Goal: Task Accomplishment & Management: Manage account settings

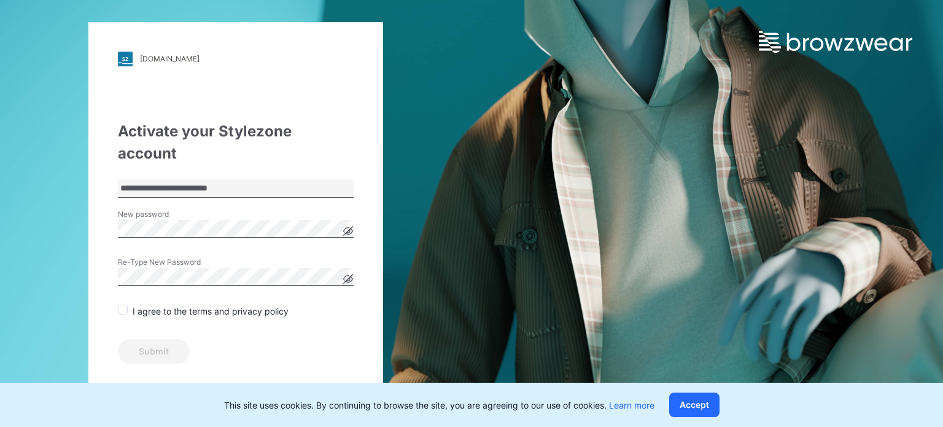
click at [124, 304] on span at bounding box center [123, 309] width 10 height 10
click at [141, 339] on button "Submit" at bounding box center [154, 351] width 72 height 25
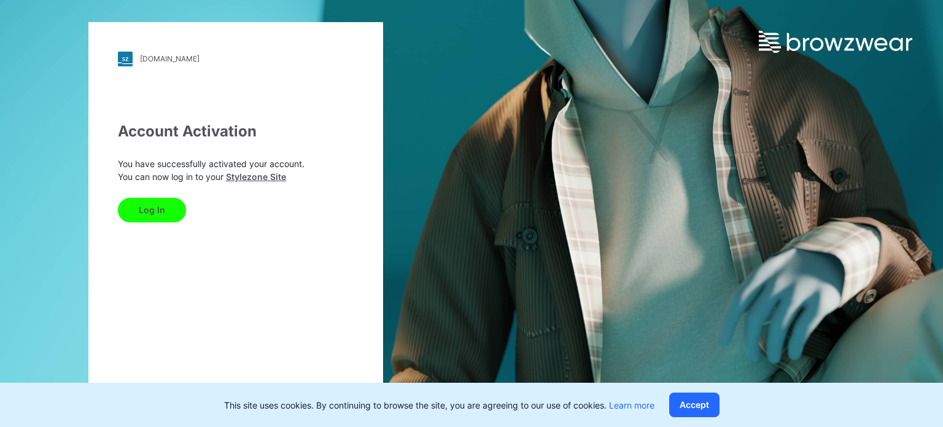
click at [157, 219] on button "Log In" at bounding box center [152, 210] width 68 height 25
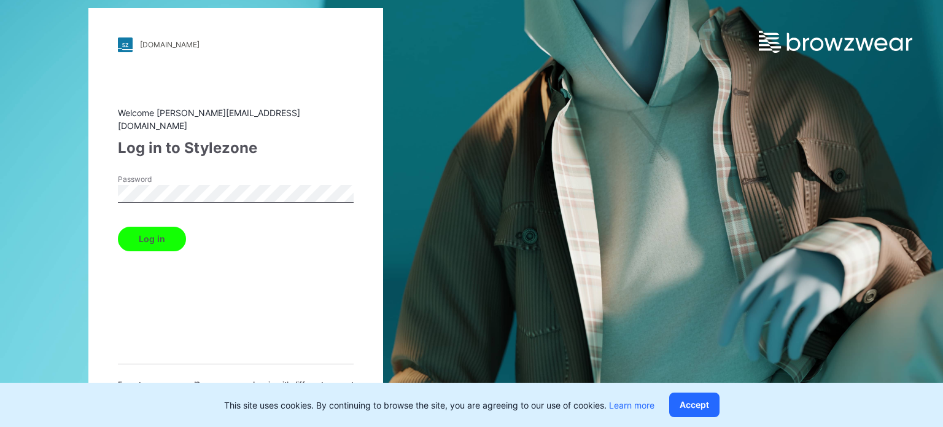
click at [145, 238] on button "Log in" at bounding box center [152, 239] width 68 height 25
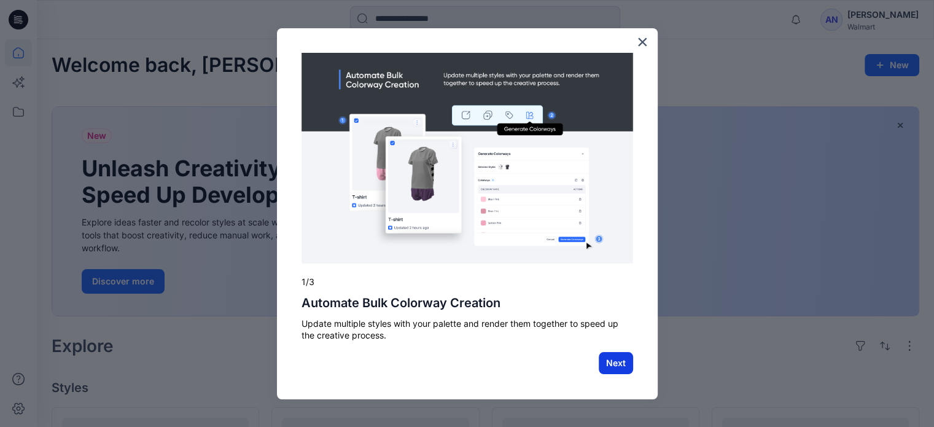
click at [616, 369] on button "Next" at bounding box center [616, 363] width 34 height 22
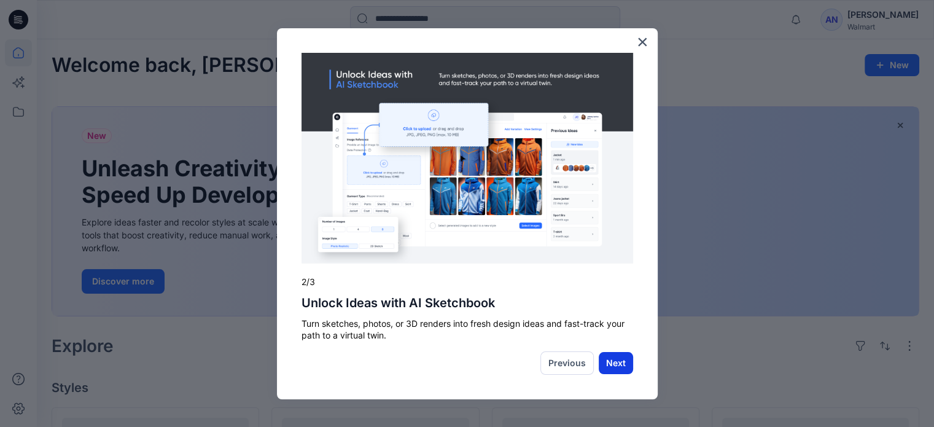
click at [613, 362] on button "Next" at bounding box center [616, 363] width 34 height 22
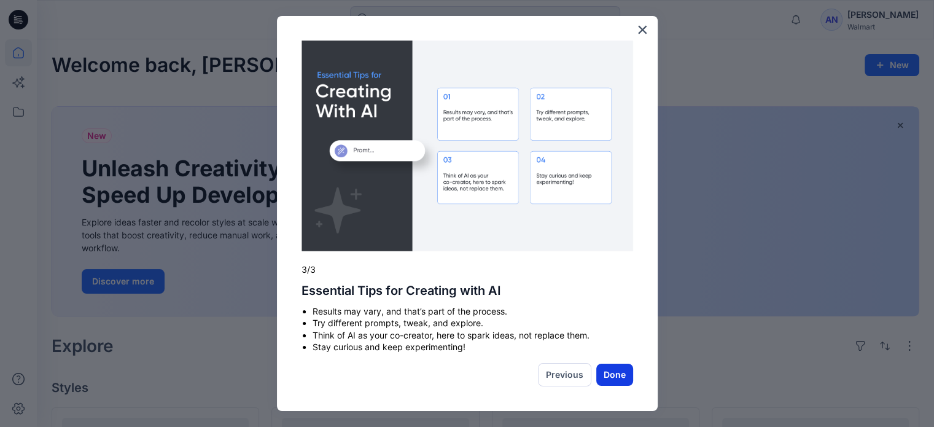
click at [613, 373] on button "Done" at bounding box center [614, 374] width 37 height 22
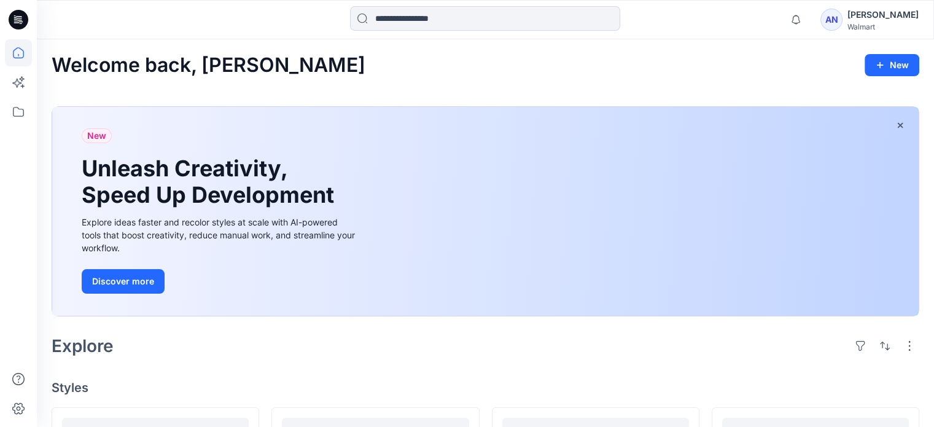
click at [840, 25] on div "AN [PERSON_NAME] Walmart" at bounding box center [869, 19] width 98 height 25
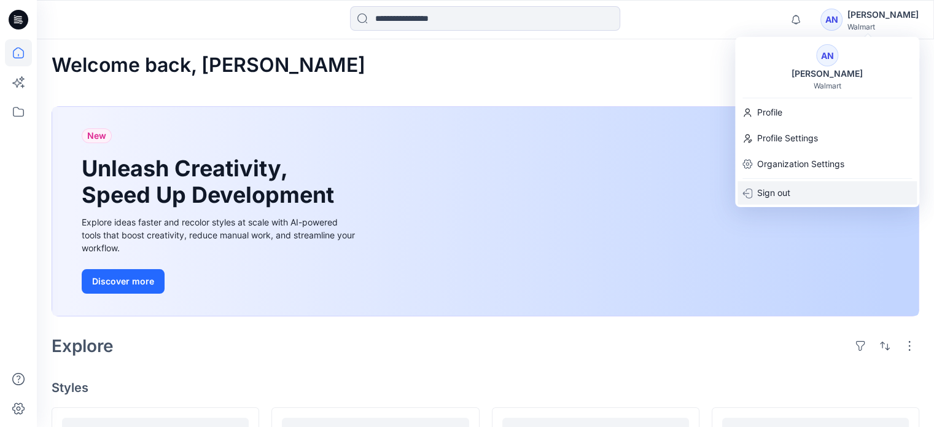
click at [767, 201] on p "Sign out" at bounding box center [773, 192] width 33 height 23
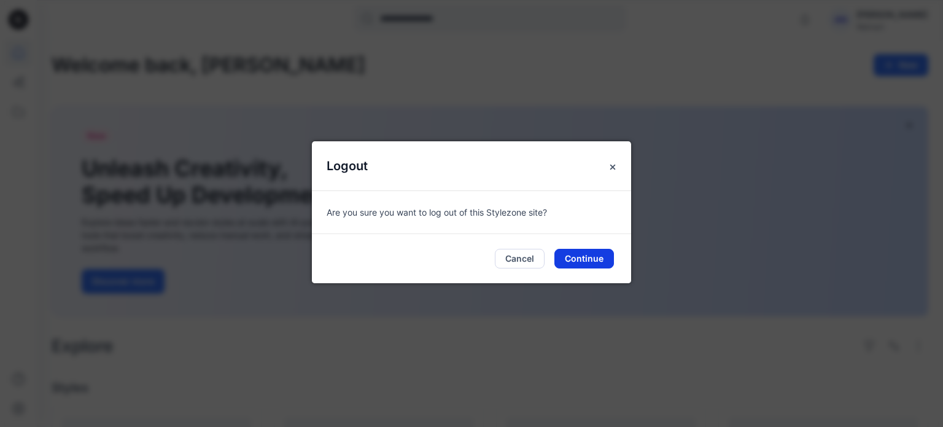
click at [592, 256] on button "Continue" at bounding box center [584, 259] width 60 height 20
